Goal: Navigation & Orientation: Find specific page/section

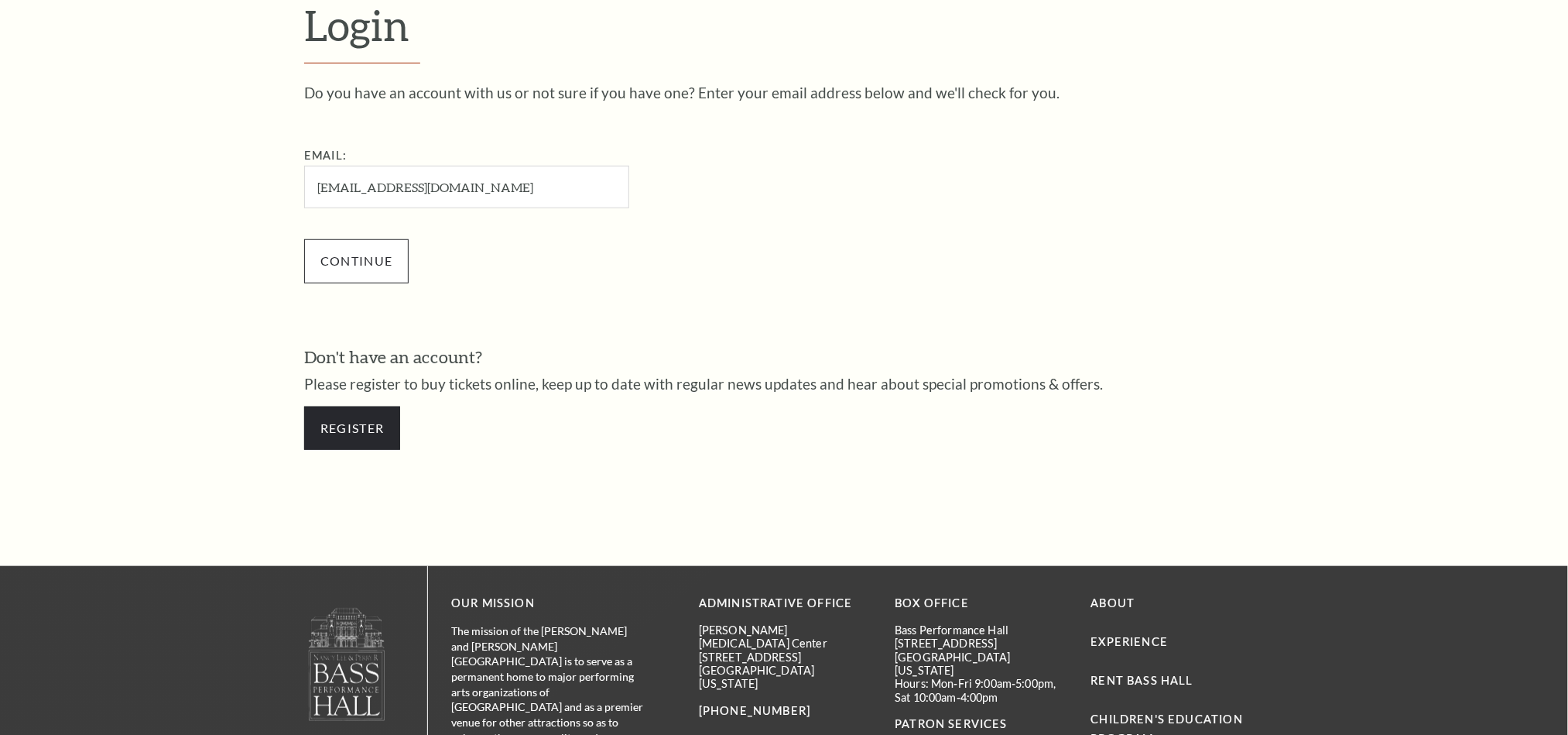
type input "[EMAIL_ADDRESS][DOMAIN_NAME]"
click at [374, 256] on input "Continue" at bounding box center [356, 260] width 105 height 44
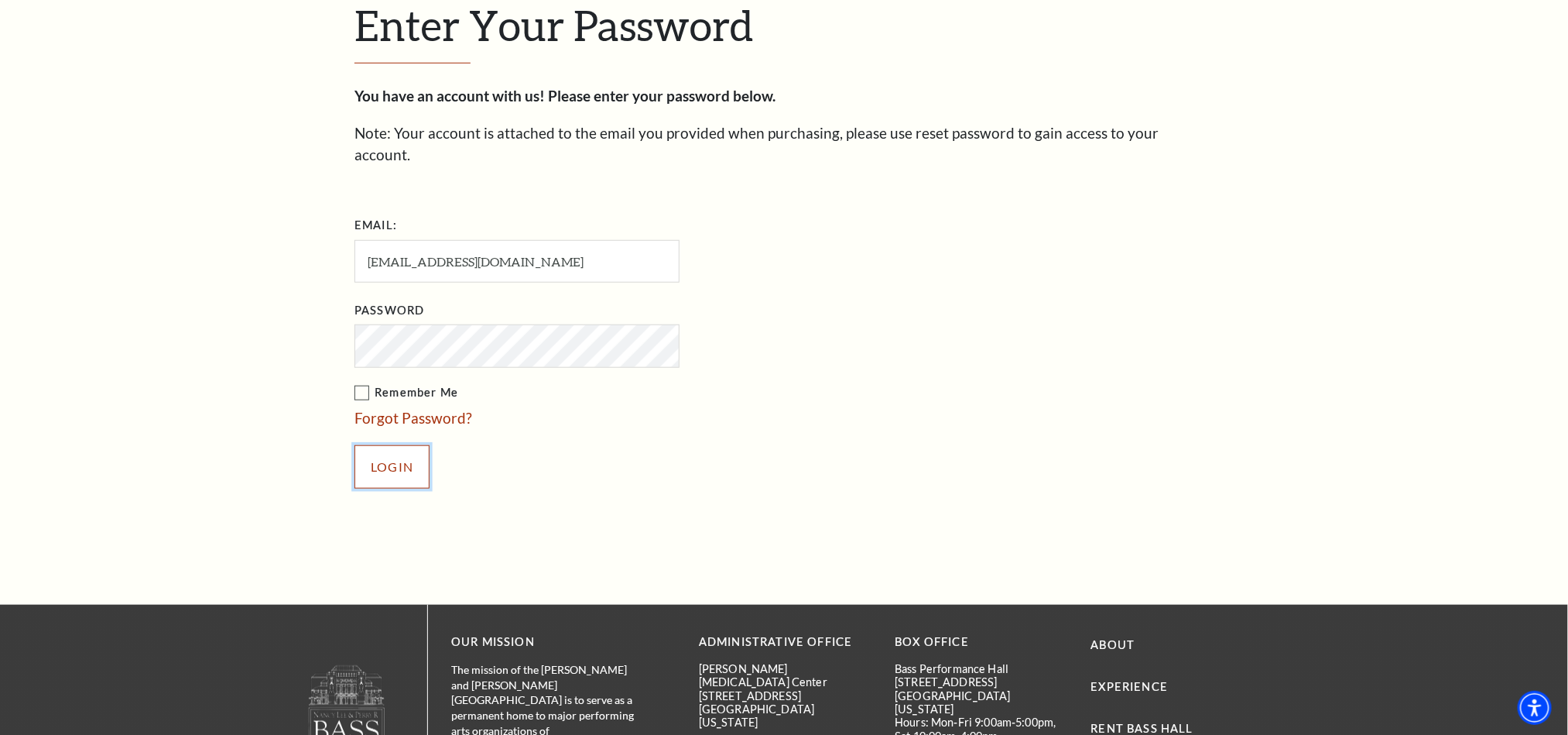
click at [370, 446] on input "Login" at bounding box center [391, 467] width 75 height 44
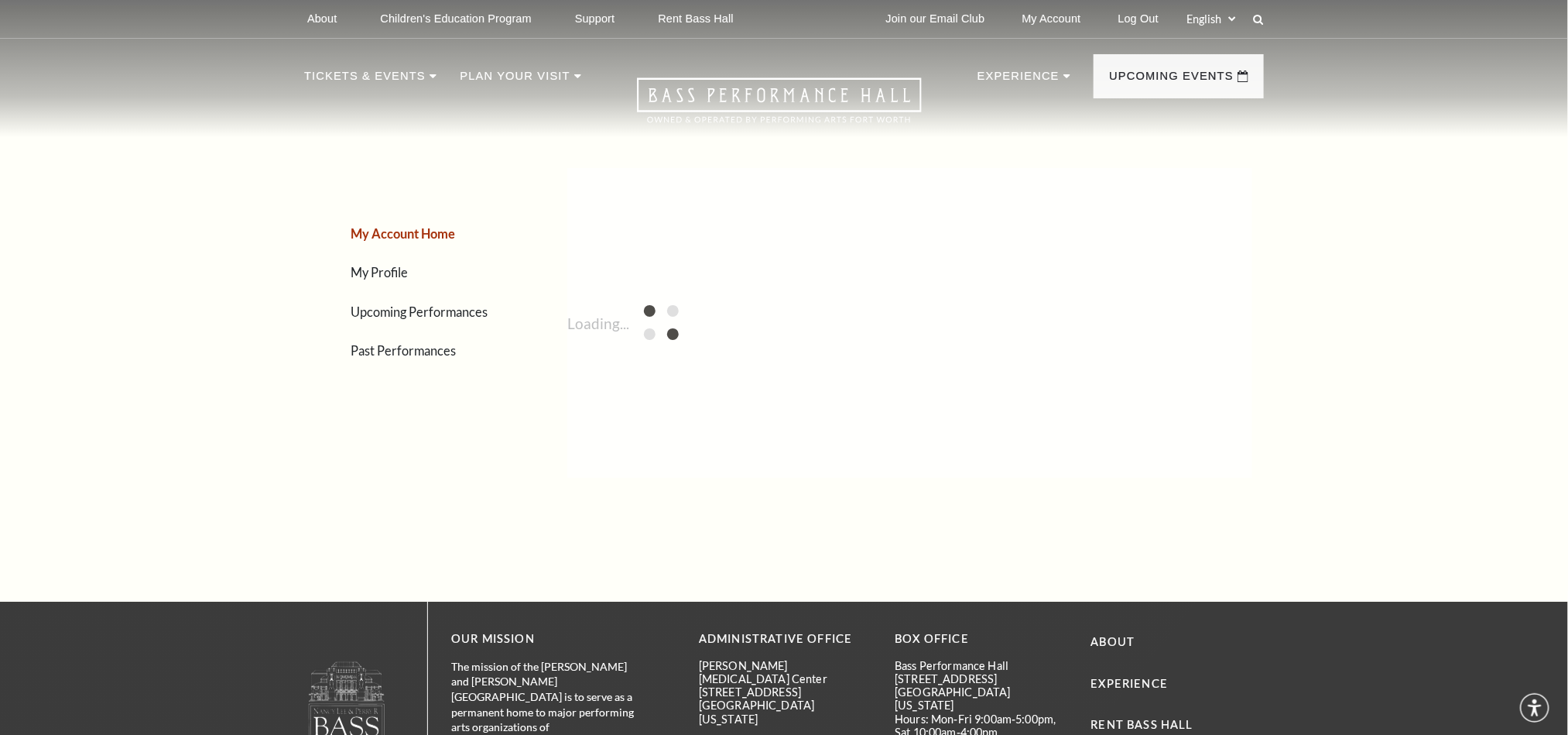
click at [474, 312] on link "Upcoming Performances" at bounding box center [418, 311] width 137 height 15
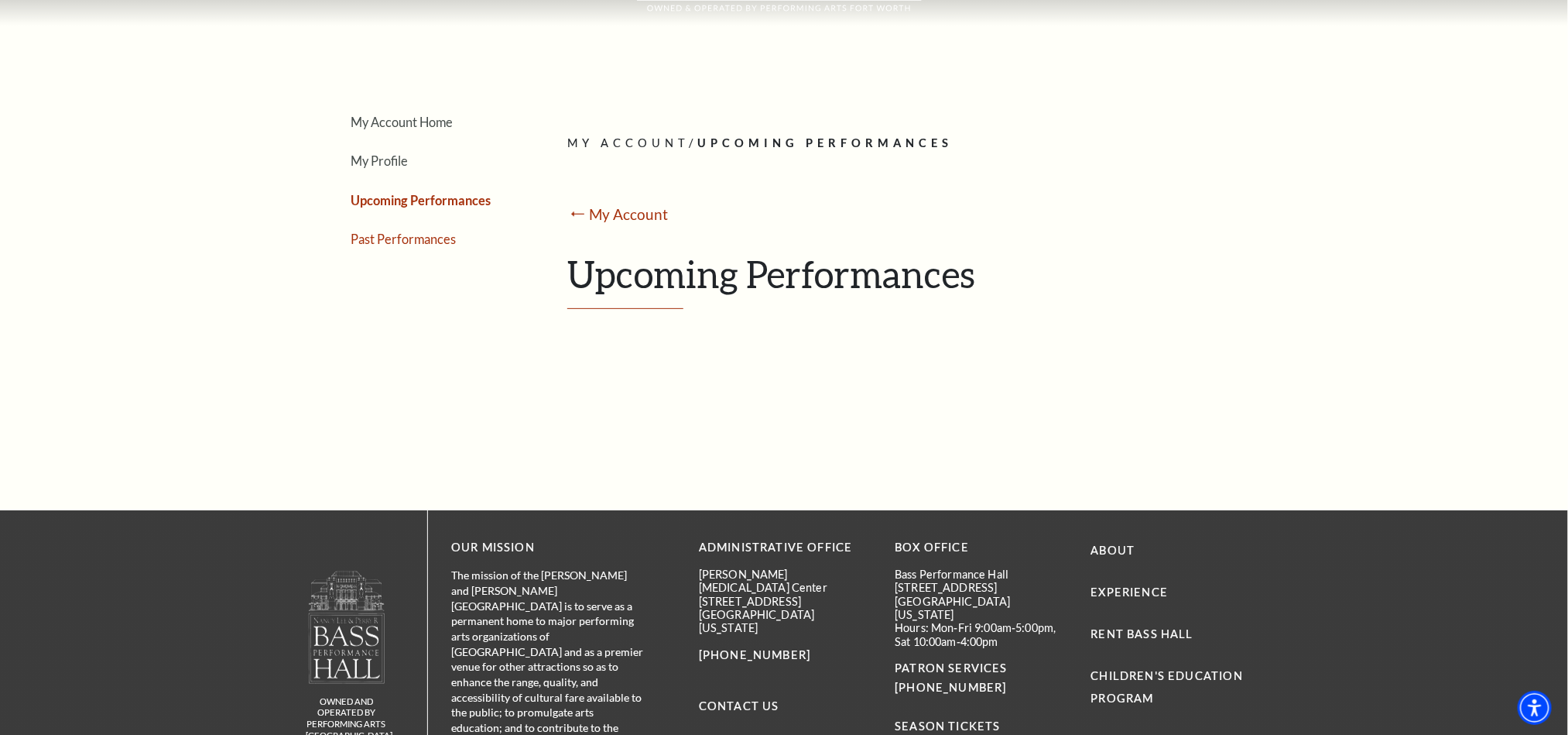
scroll to position [103, 0]
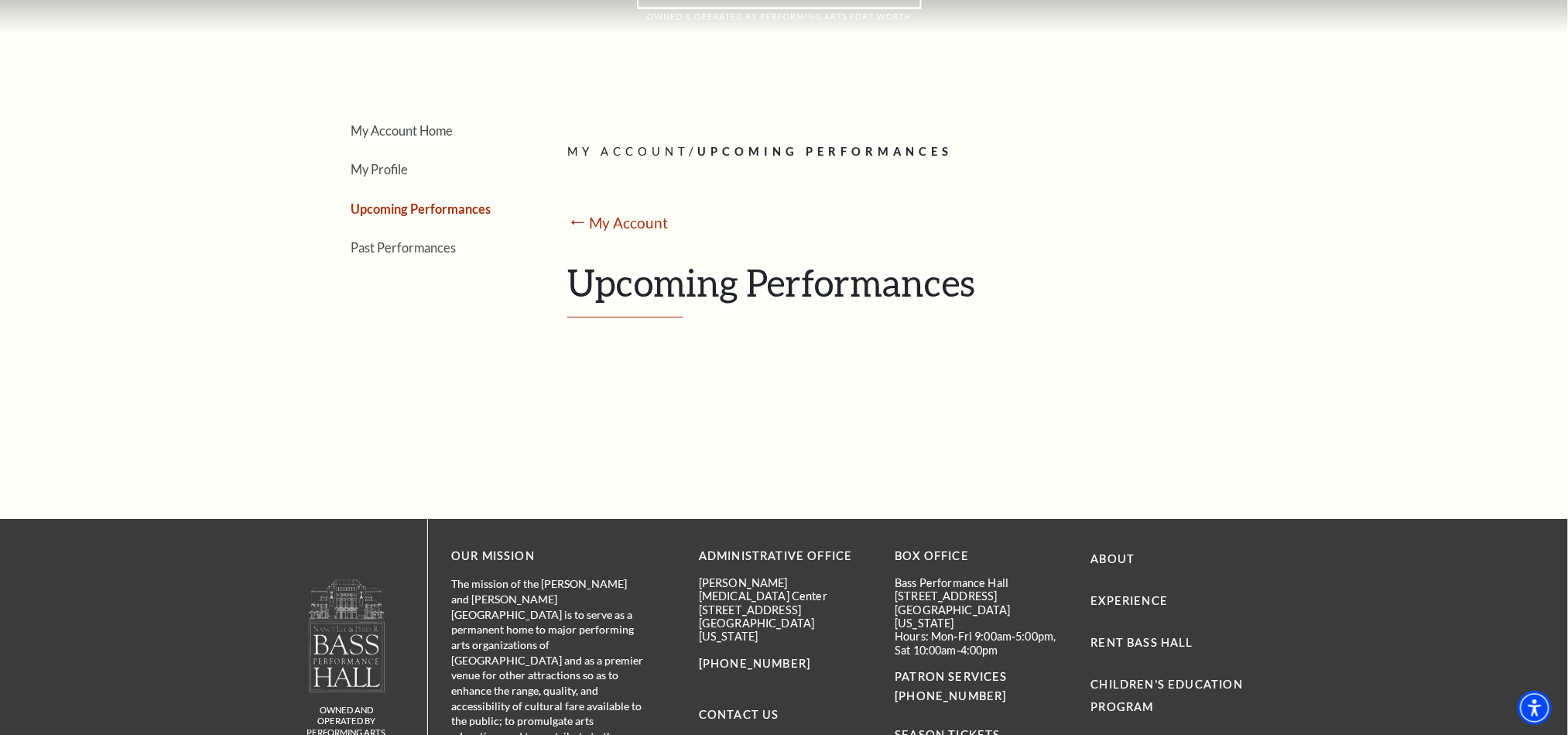
click at [444, 212] on link "Upcoming Performances" at bounding box center [420, 208] width 140 height 15
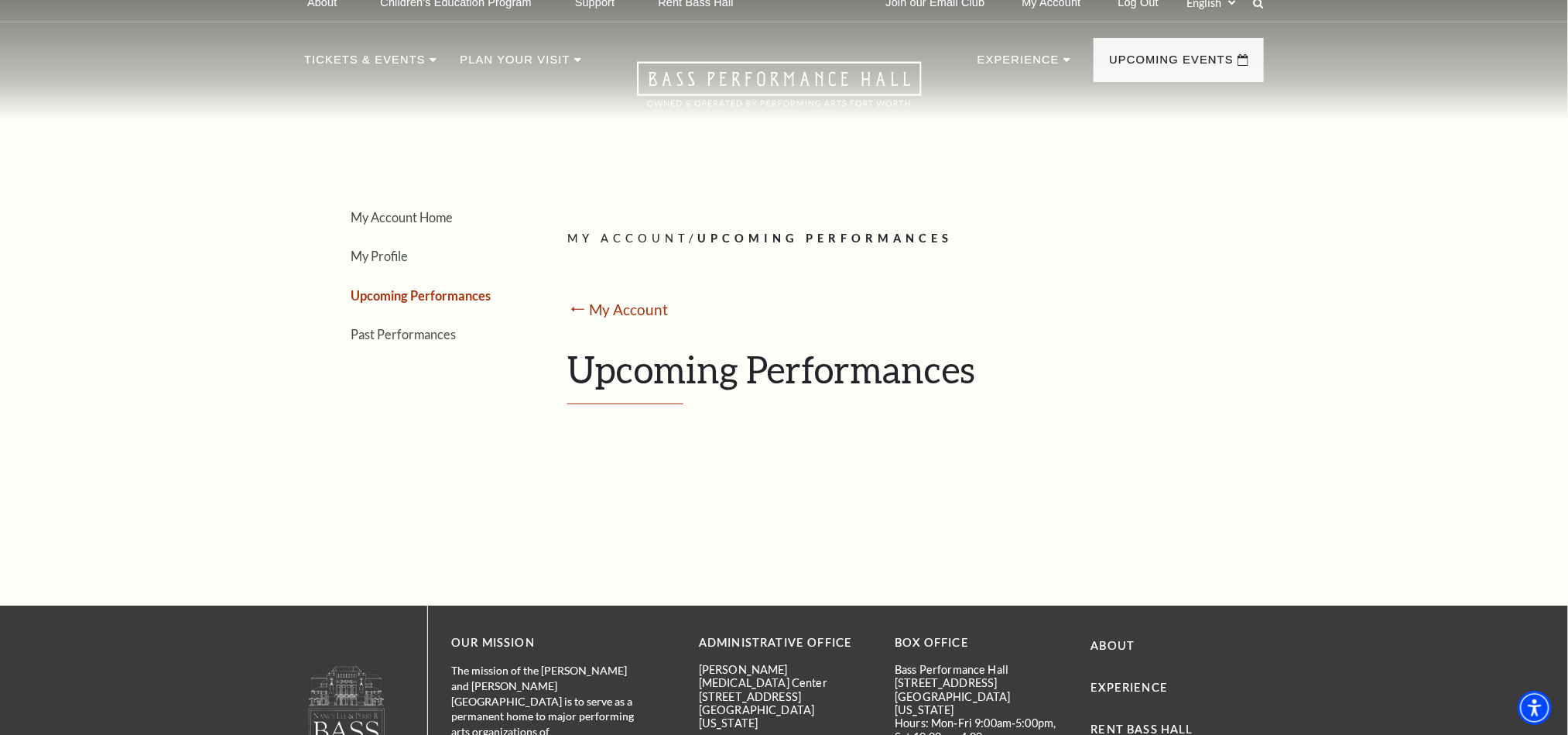
scroll to position [0, 0]
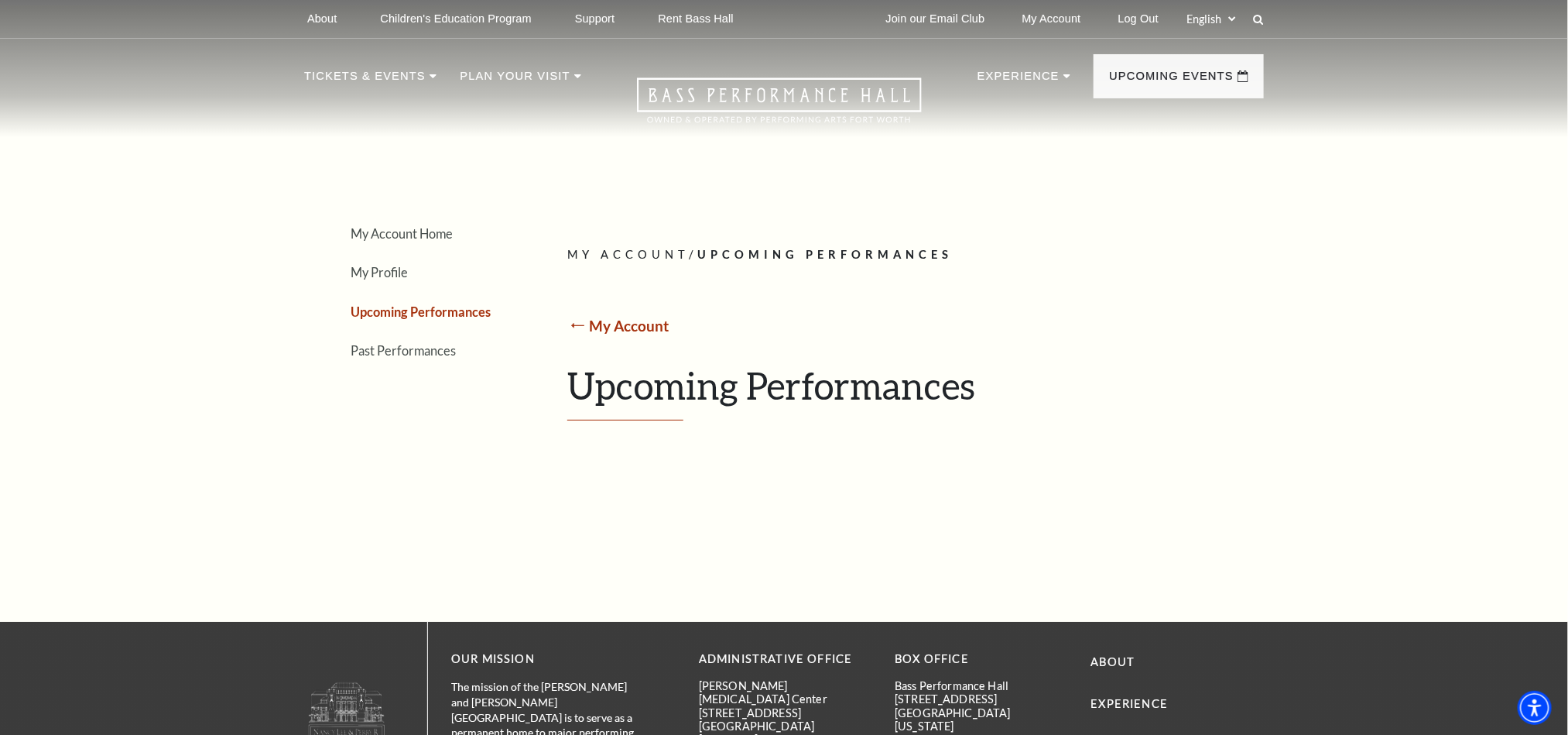
click at [598, 323] on link "My Account" at bounding box center [630, 325] width 80 height 17
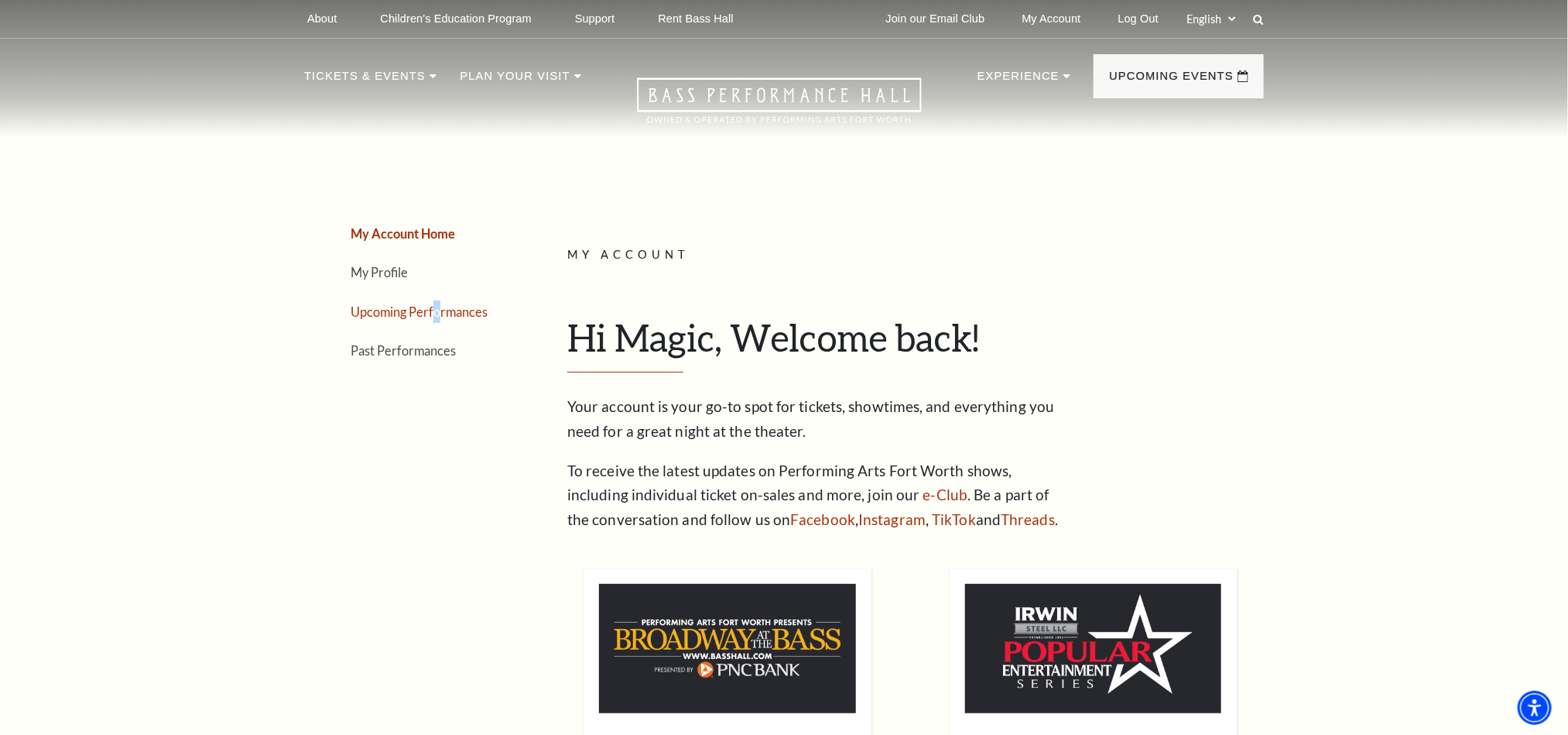
click at [438, 317] on link "Upcoming Performances" at bounding box center [418, 311] width 137 height 15
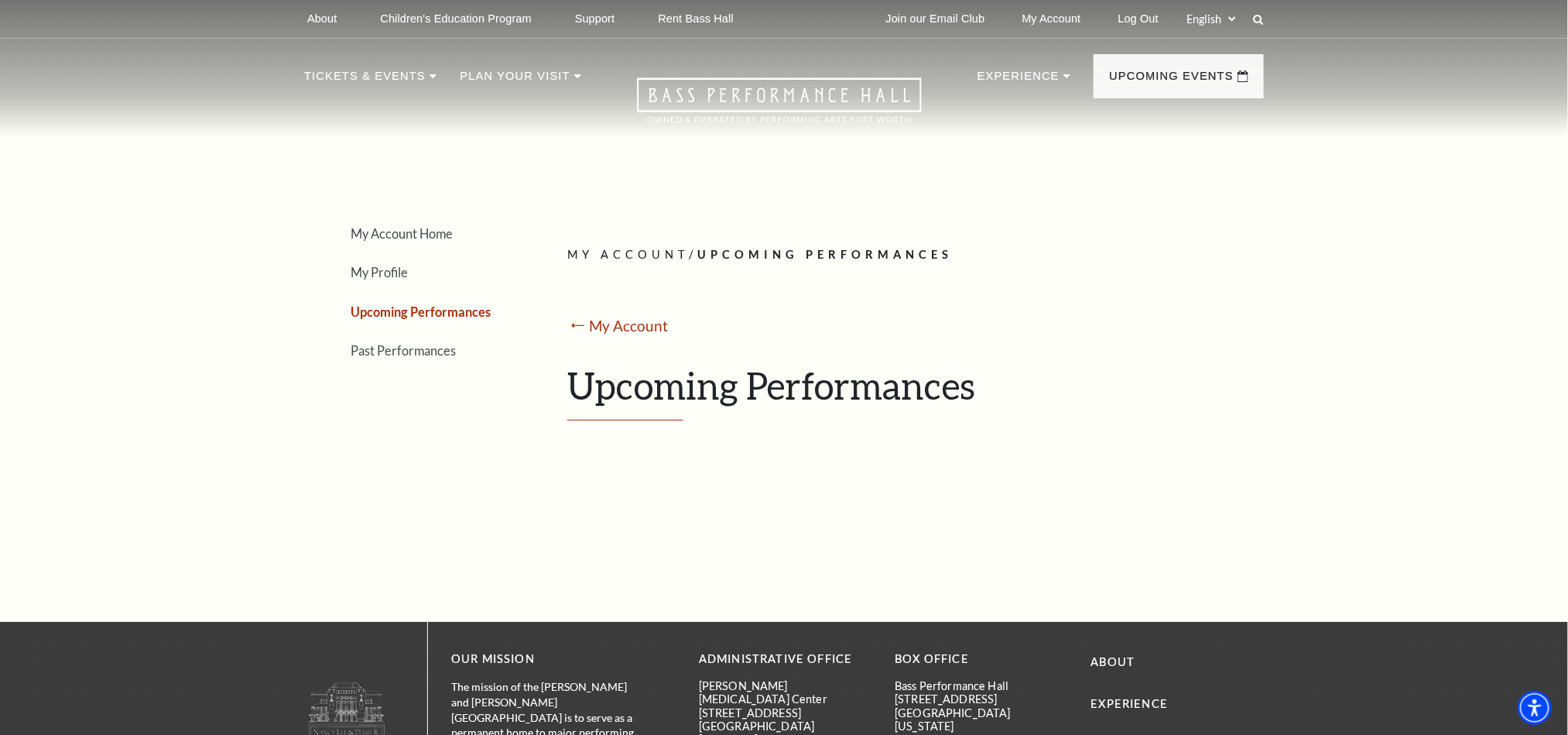
drag, startPoint x: 1481, startPoint y: 1, endPoint x: 1090, endPoint y: 170, distance: 426.0
click at [1098, 173] on div "Loading... My Account / Upcoming Performances ⭠ My Account Upcoming Performances" at bounding box center [910, 333] width 708 height 377
click at [1145, 15] on link "Log Out" at bounding box center [1138, 18] width 65 height 38
